Goal: Learn about a topic: Learn about a topic

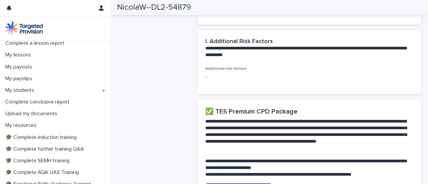
scroll to position [87, 0]
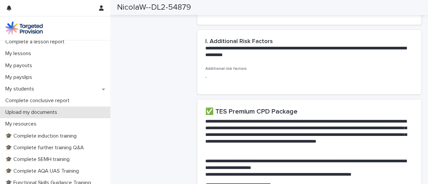
click at [60, 114] on p "Upload my documents" at bounding box center [33, 112] width 60 height 6
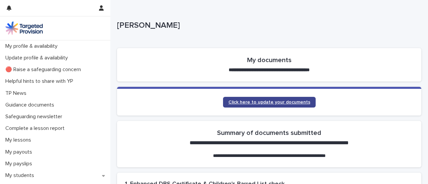
click at [237, 103] on span "Click here to update your documents" at bounding box center [269, 102] width 82 height 5
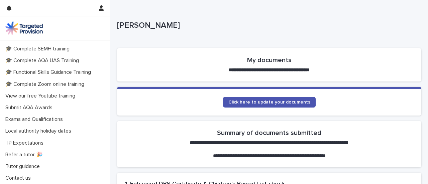
scroll to position [156, 0]
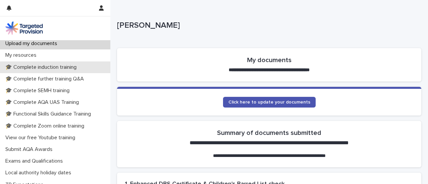
click at [50, 68] on p "🎓 Complete induction training" at bounding box center [42, 67] width 79 height 6
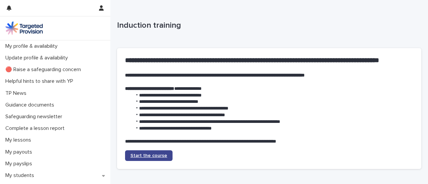
click at [143, 156] on span "Start the course" at bounding box center [148, 156] width 37 height 5
